Goal: Task Accomplishment & Management: Manage account settings

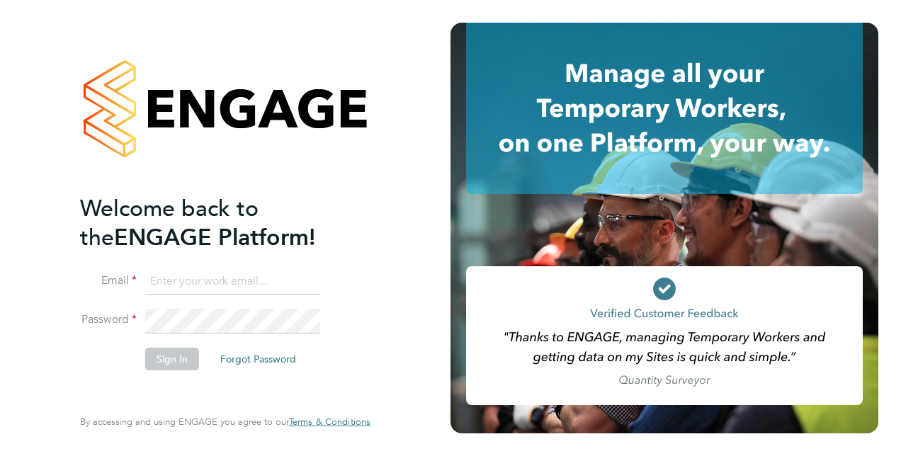
type input "[EMAIL_ADDRESS][DOMAIN_NAME]"
click at [161, 361] on button "Sign In" at bounding box center [172, 359] width 54 height 23
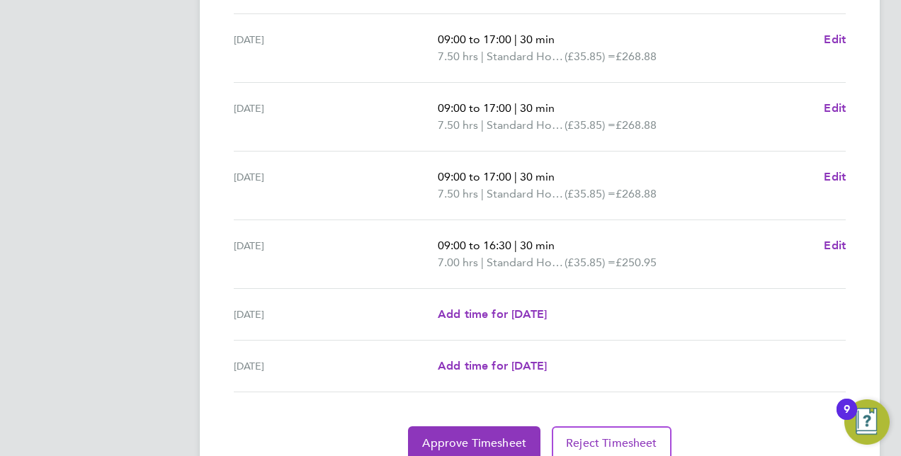
scroll to position [576, 0]
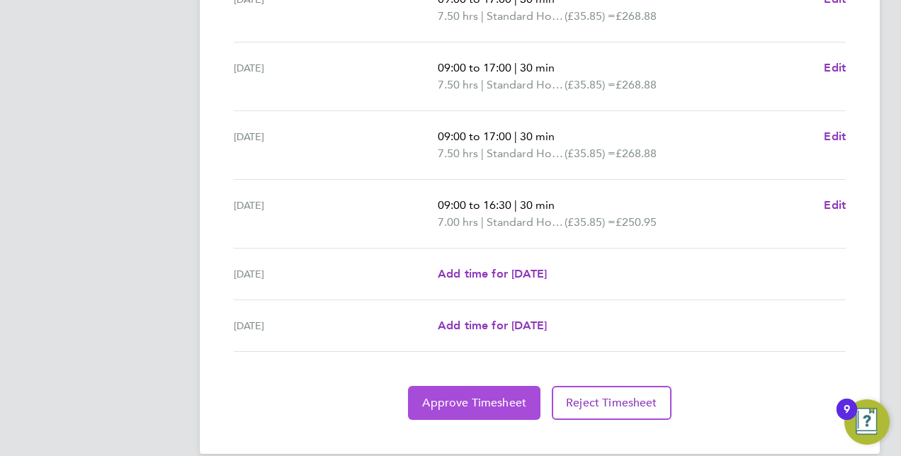
click at [496, 396] on span "Approve Timesheet" at bounding box center [474, 403] width 104 height 14
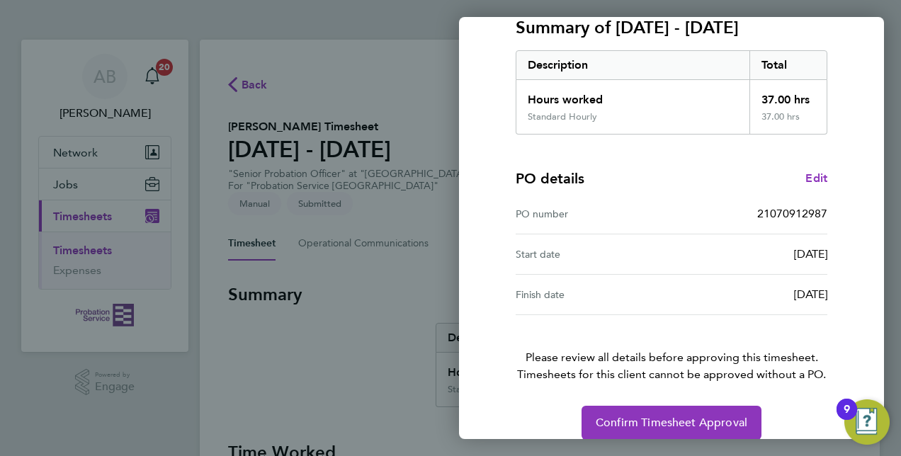
scroll to position [221, 0]
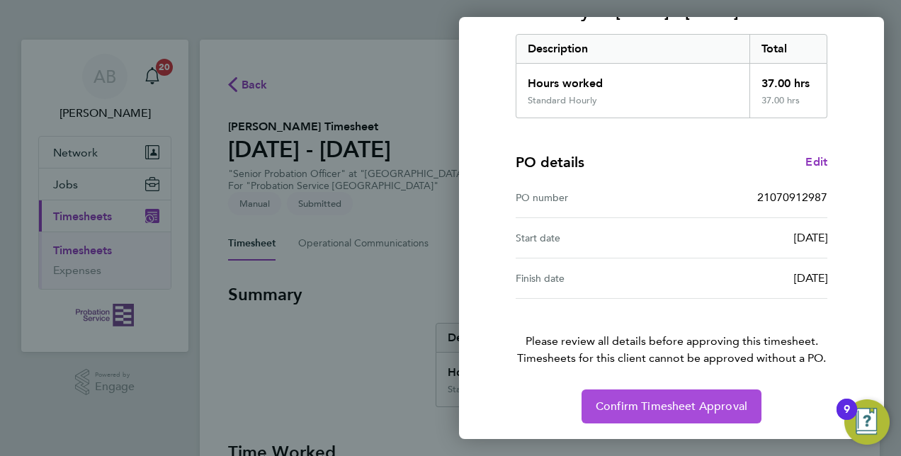
click at [653, 408] on span "Confirm Timesheet Approval" at bounding box center [671, 406] width 152 height 14
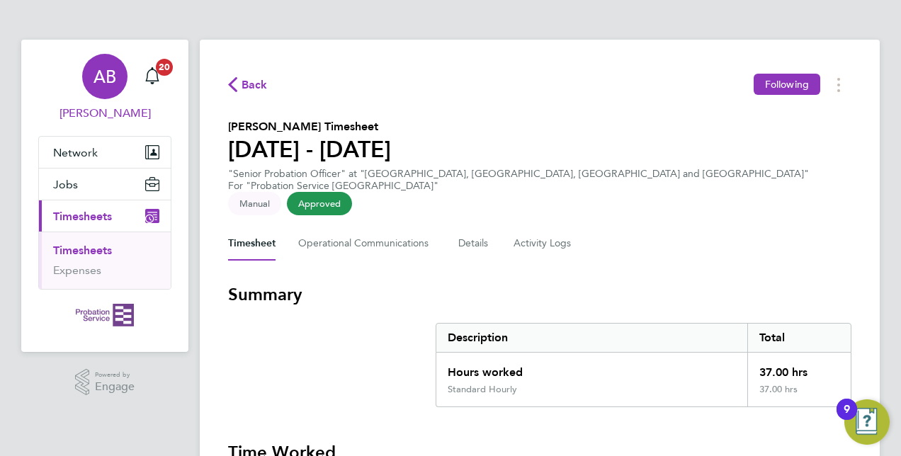
click at [91, 115] on span "[PERSON_NAME]" at bounding box center [104, 113] width 133 height 17
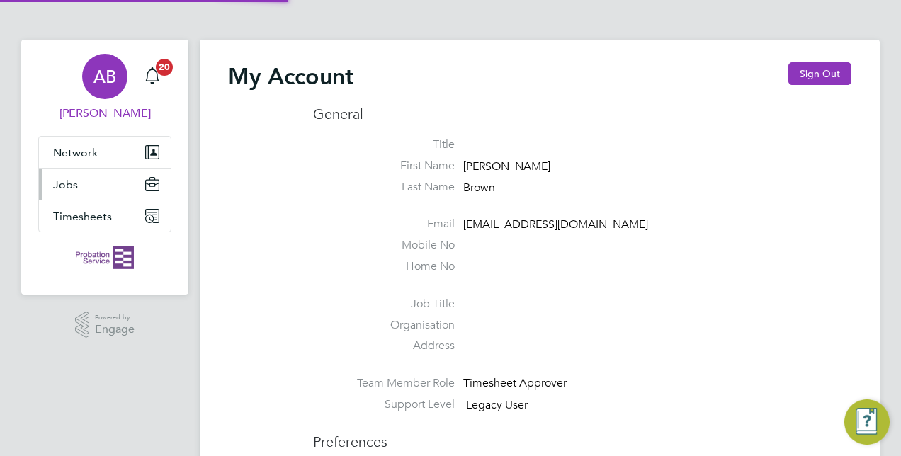
type input "alistair.brown2@justice.gov.uk"
click at [85, 212] on span "Timesheets" at bounding box center [82, 216] width 59 height 13
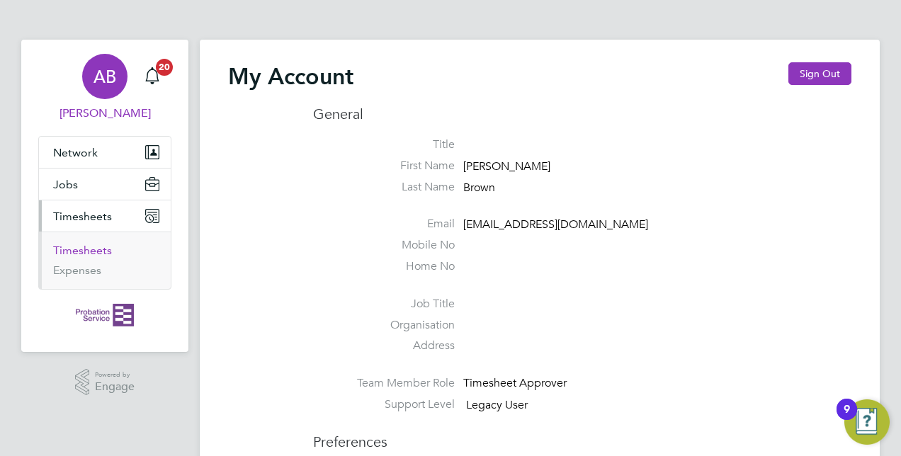
click at [84, 252] on link "Timesheets" at bounding box center [82, 250] width 59 height 13
